Goal: Navigation & Orientation: Find specific page/section

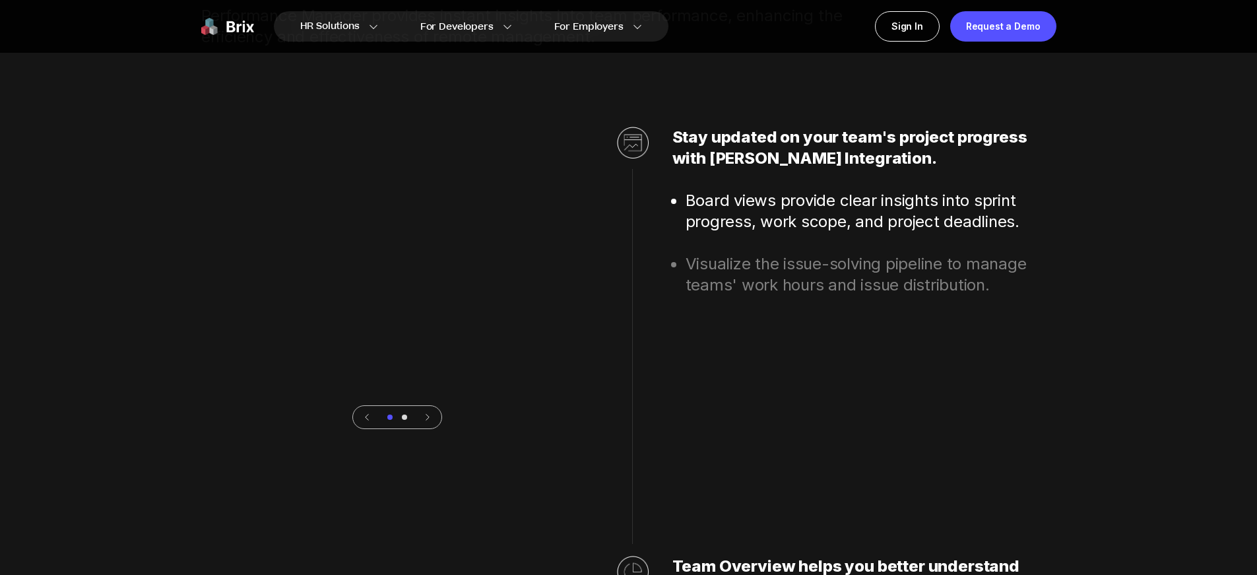
scroll to position [3830, 0]
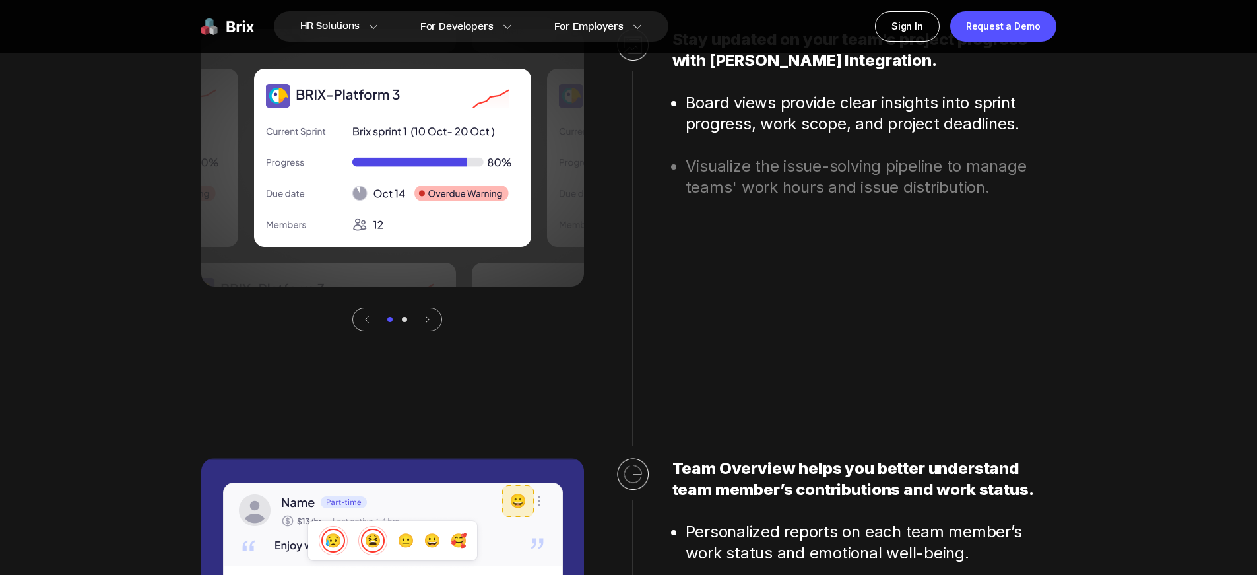
click at [428, 319] on icon at bounding box center [427, 320] width 3 height 6
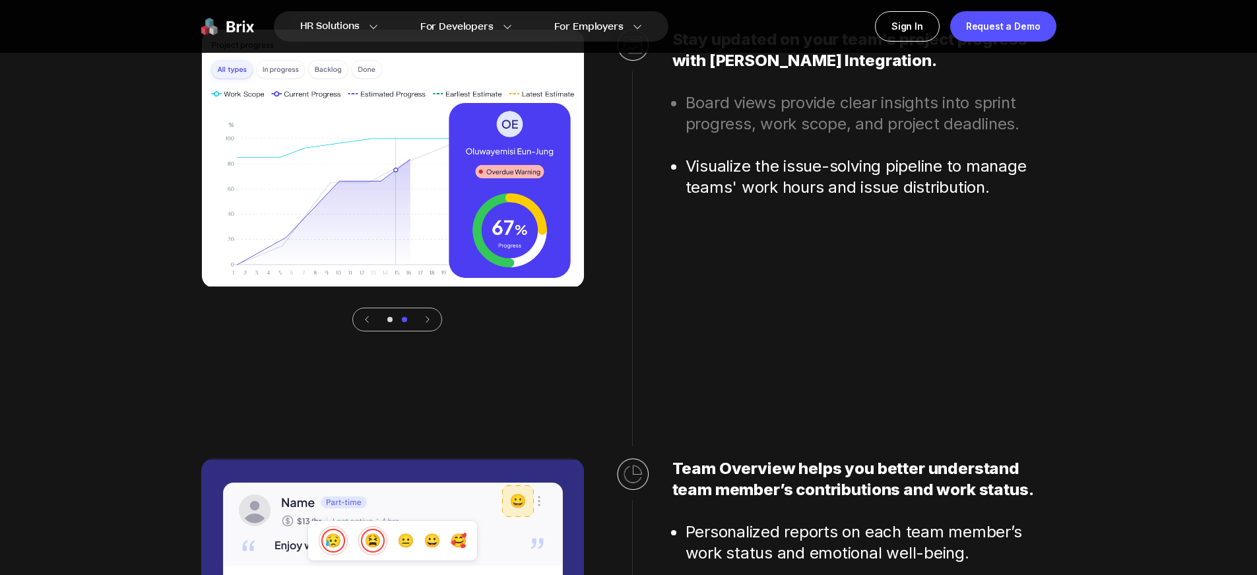
click at [364, 319] on icon at bounding box center [366, 319] width 9 height 9
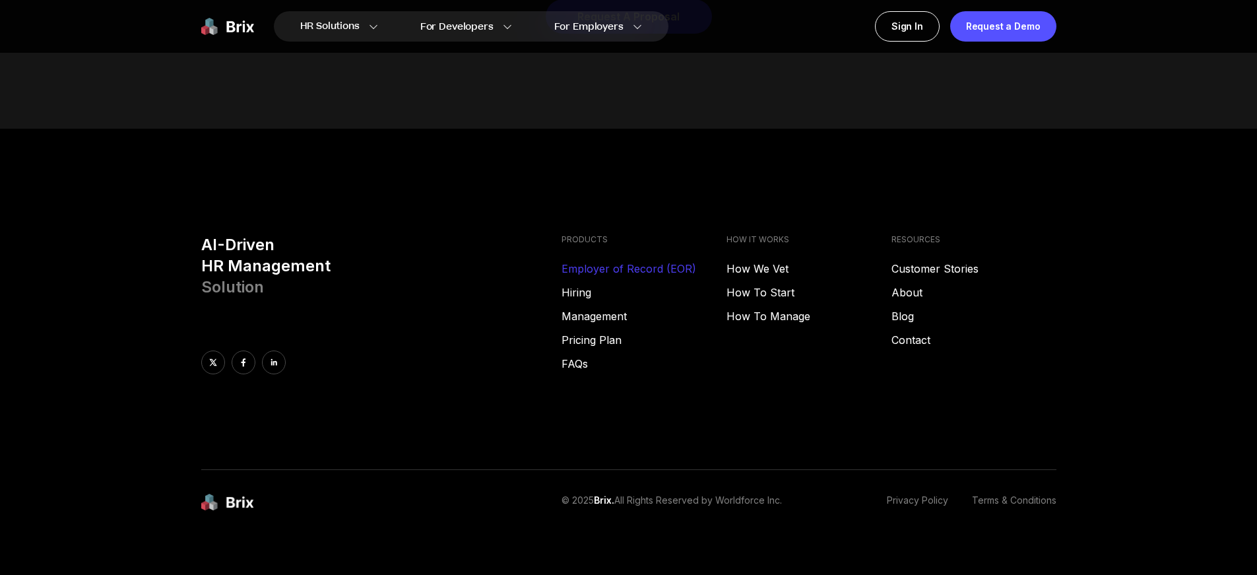
scroll to position [6626, 0]
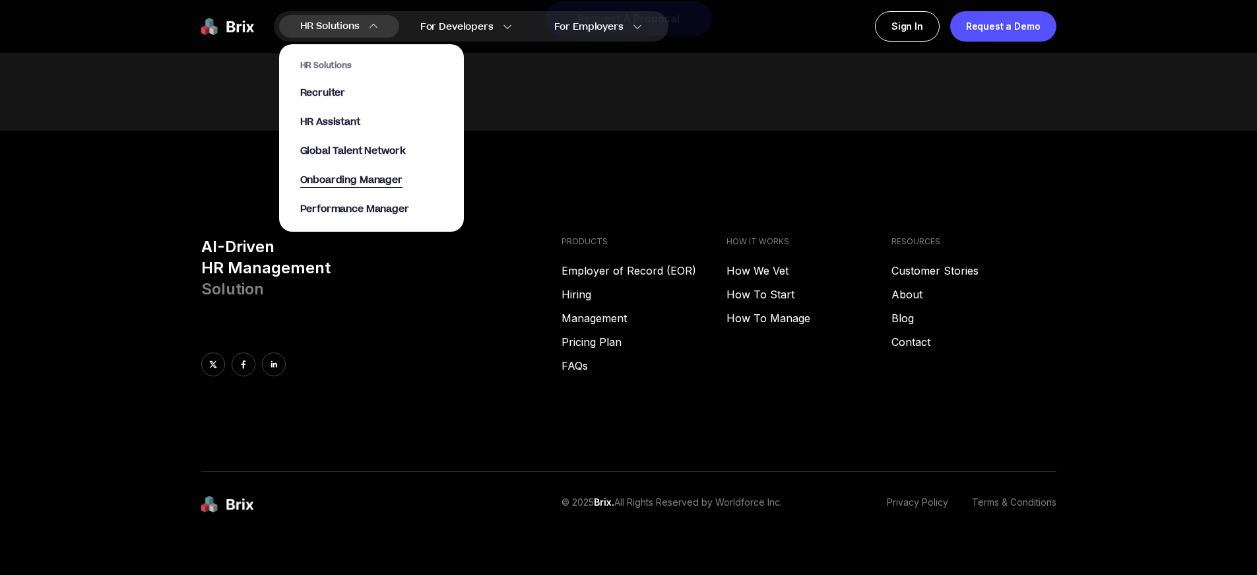
click at [354, 182] on span "Onboarding Manager" at bounding box center [351, 180] width 102 height 15
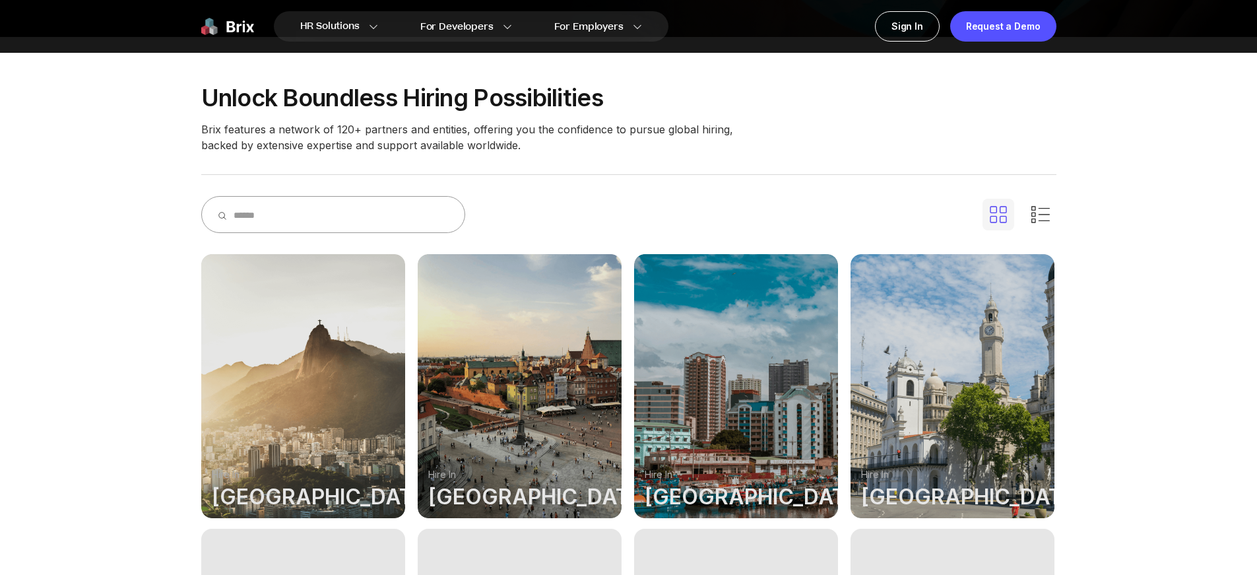
scroll to position [342, 0]
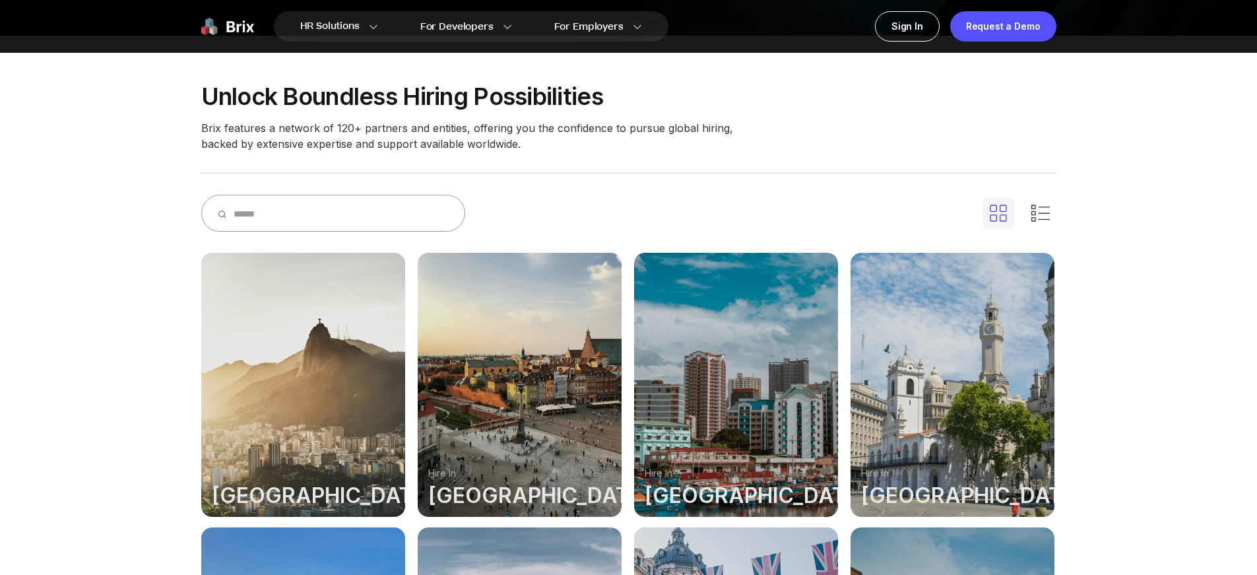
click at [1040, 212] on img at bounding box center [1041, 213] width 32 height 37
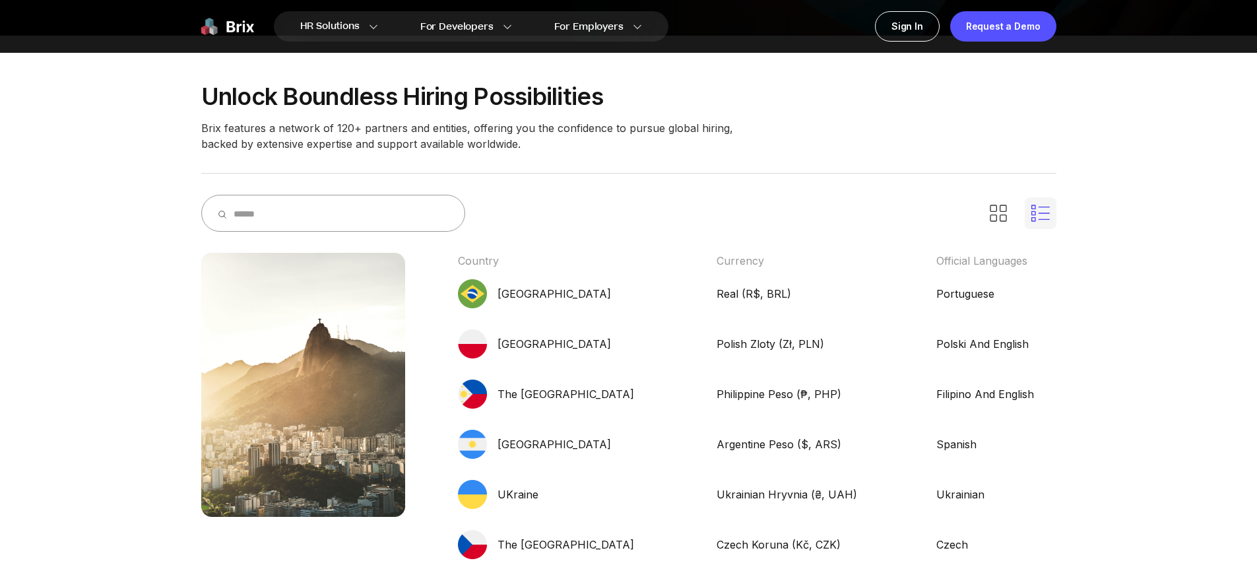
click at [1005, 213] on img at bounding box center [998, 213] width 32 height 37
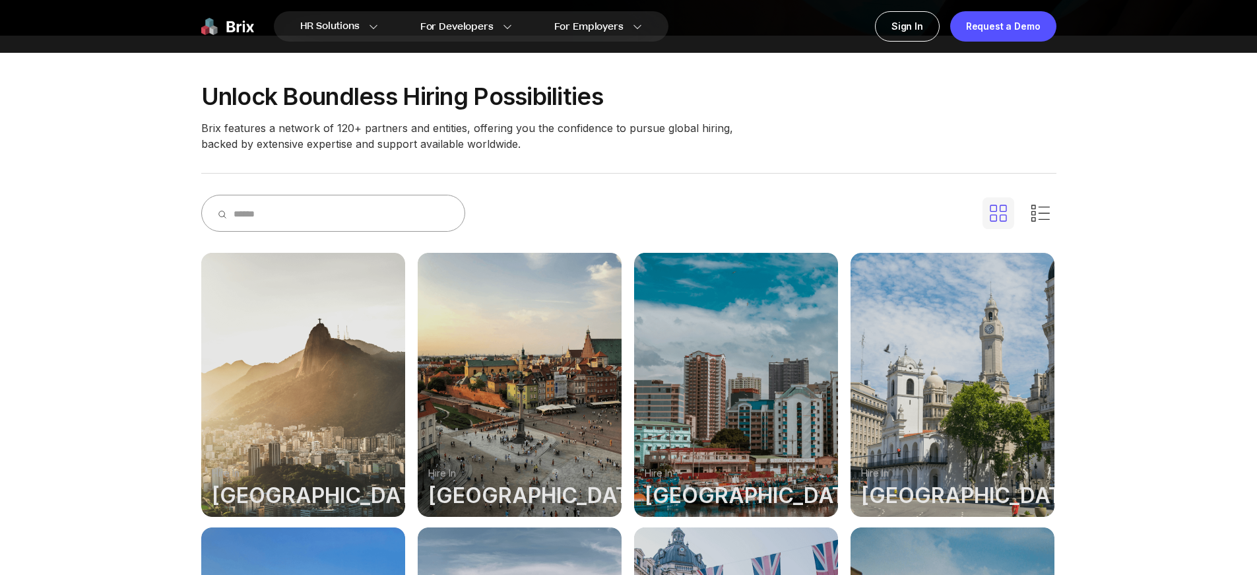
click at [1046, 213] on img at bounding box center [1041, 213] width 32 height 37
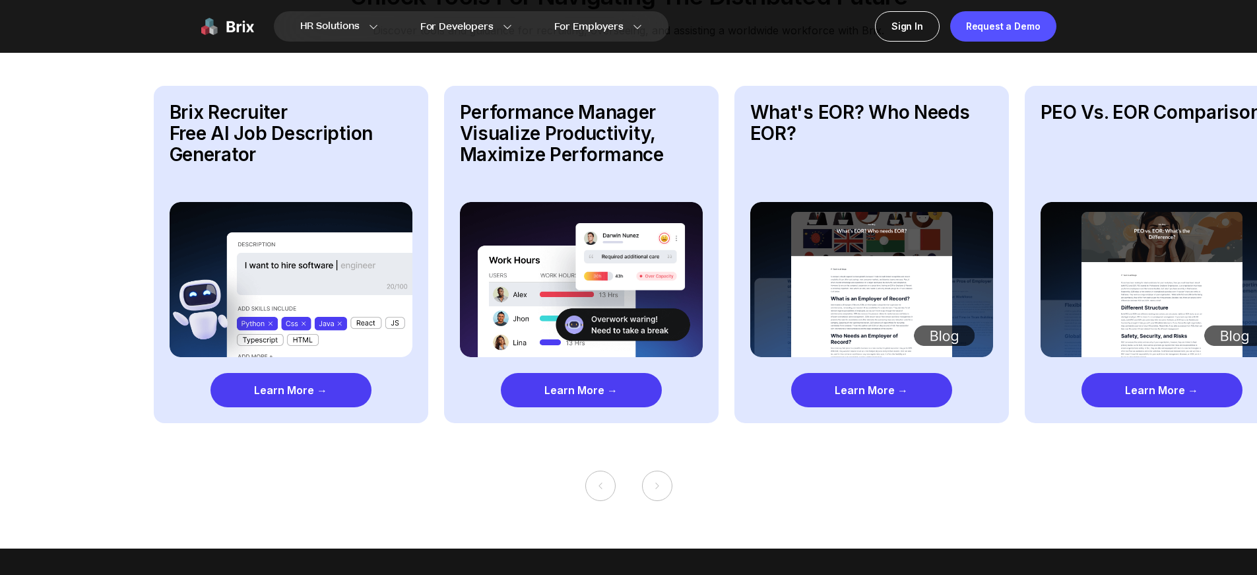
scroll to position [1805, 0]
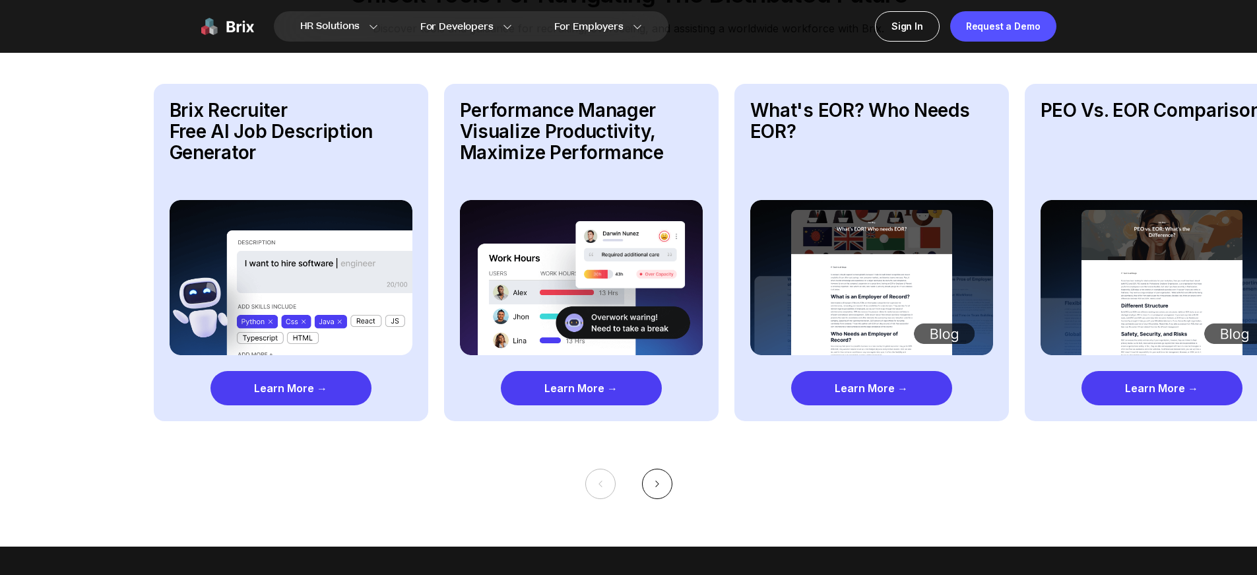
click at [663, 468] on button at bounding box center [657, 483] width 30 height 30
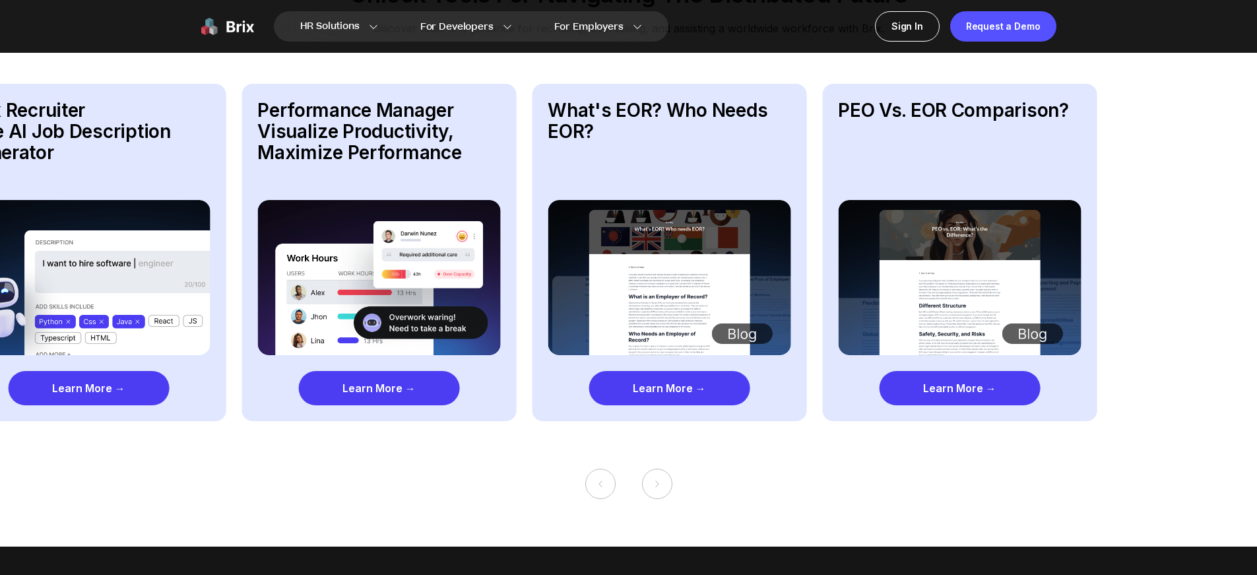
click at [663, 468] on button at bounding box center [657, 483] width 30 height 30
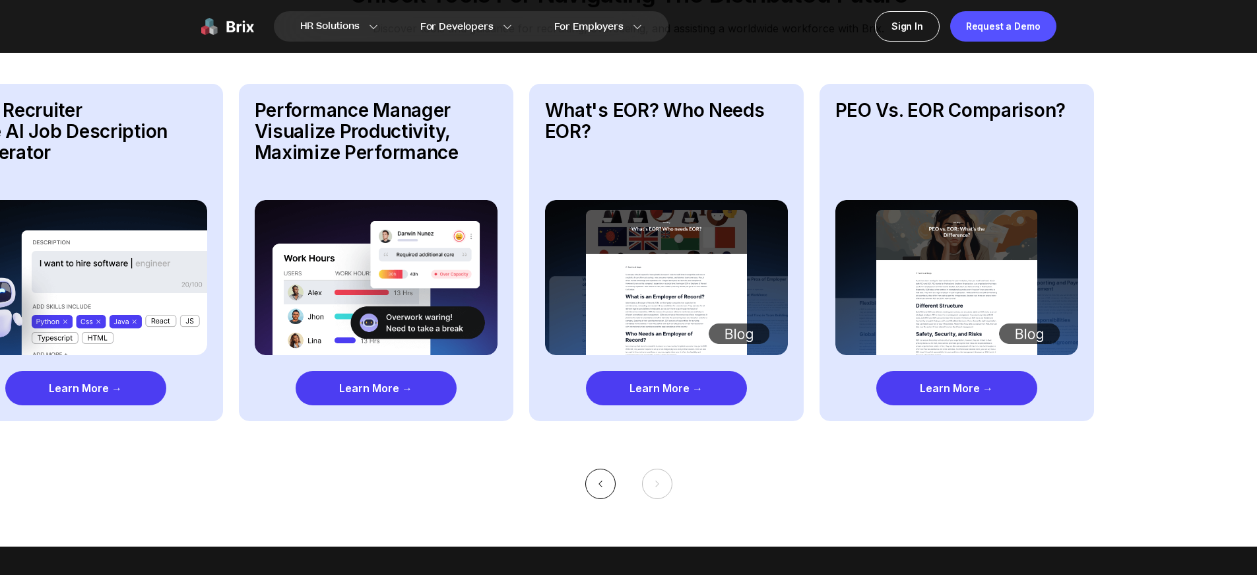
click at [601, 479] on icon at bounding box center [600, 483] width 9 height 9
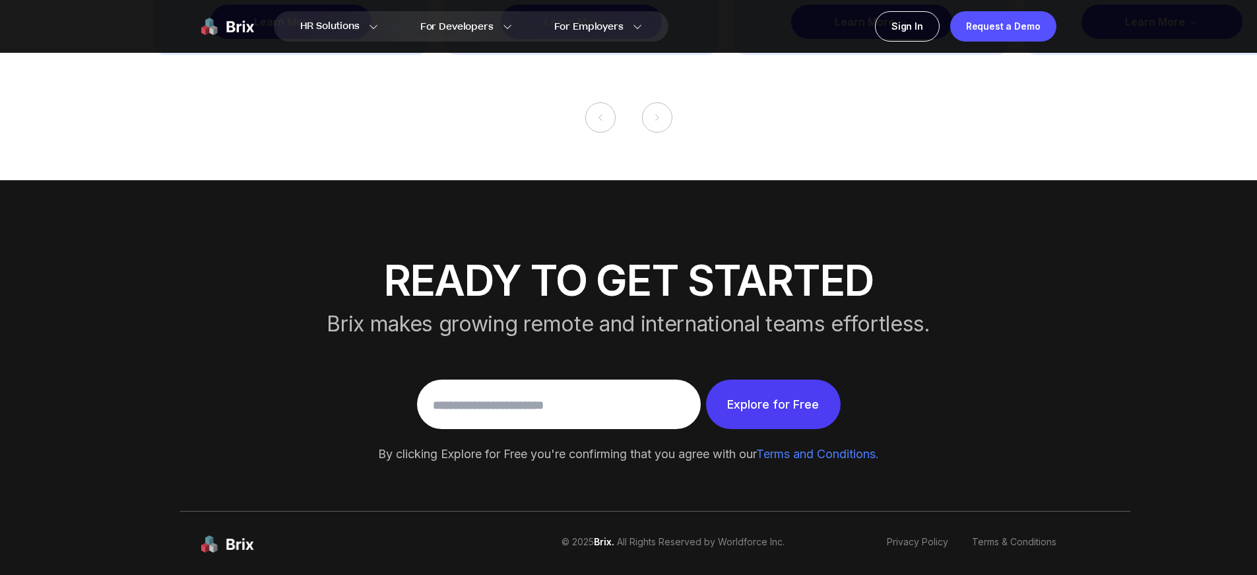
scroll to position [2184, 0]
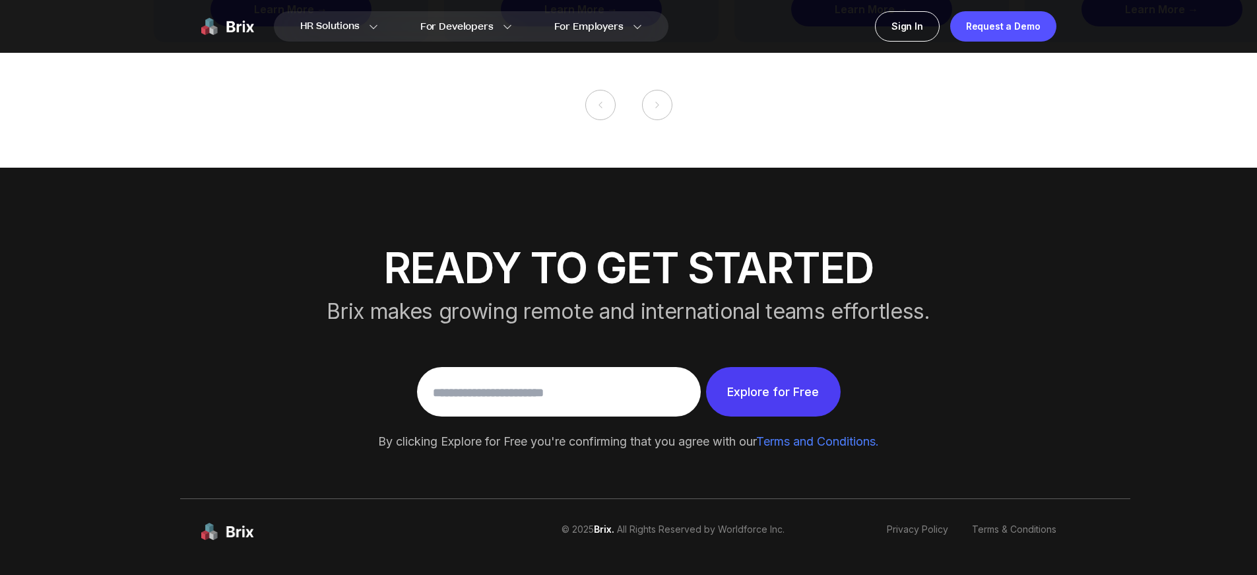
click at [518, 381] on input "text" at bounding box center [559, 392] width 252 height 36
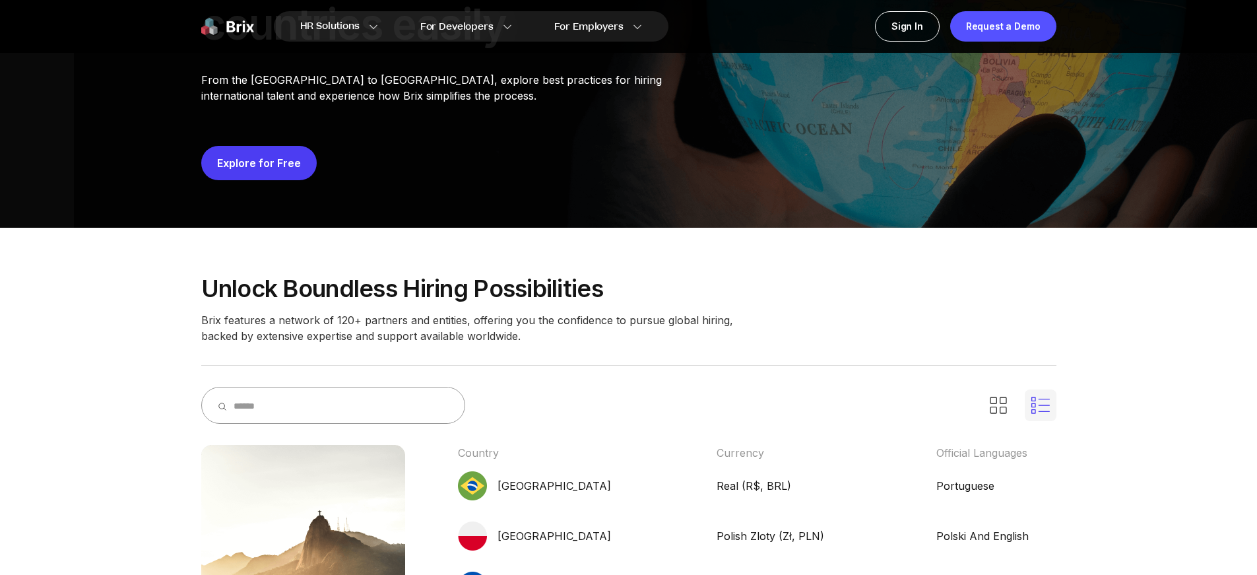
scroll to position [0, 0]
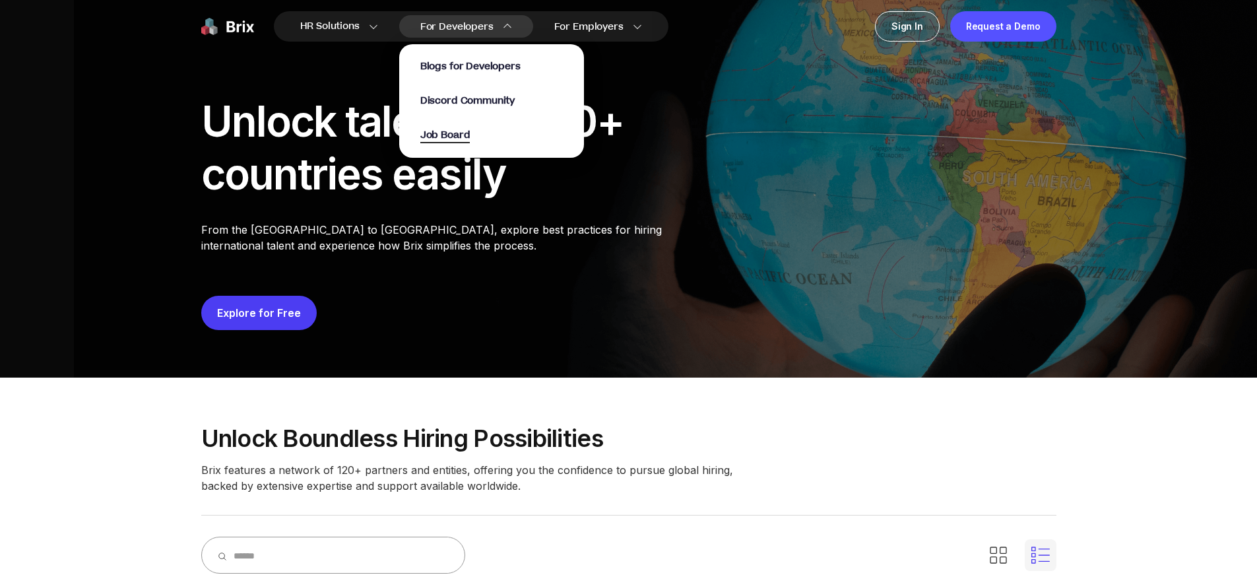
click at [451, 131] on span "Job Board" at bounding box center [445, 135] width 50 height 15
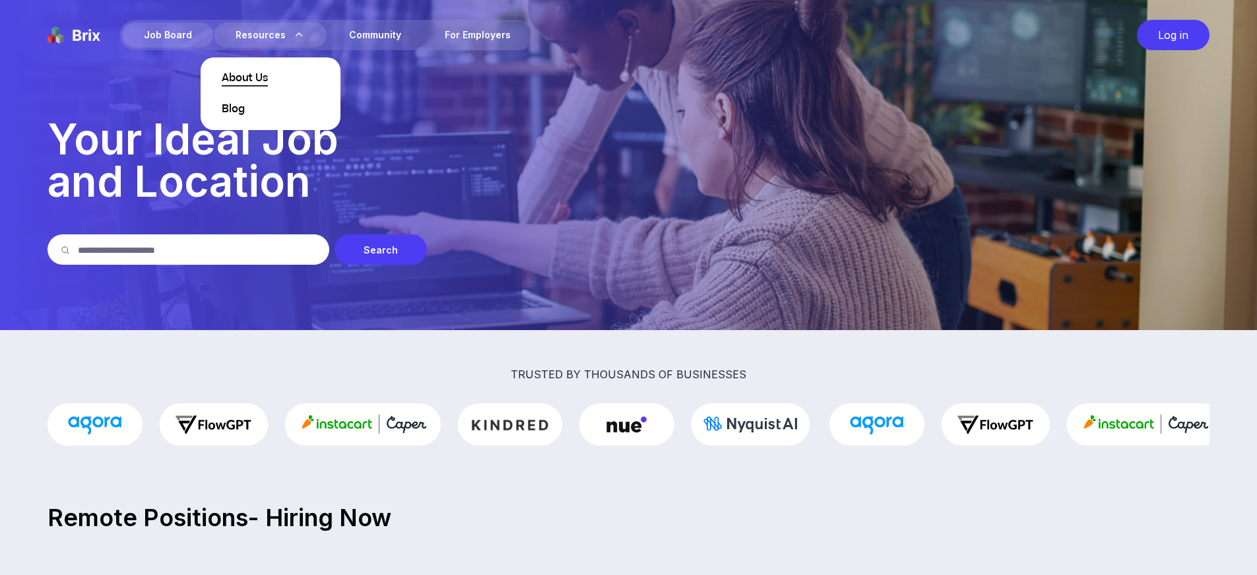
click at [238, 75] on span "About Us" at bounding box center [245, 79] width 46 height 16
